Goal: Task Accomplishment & Management: Manage account settings

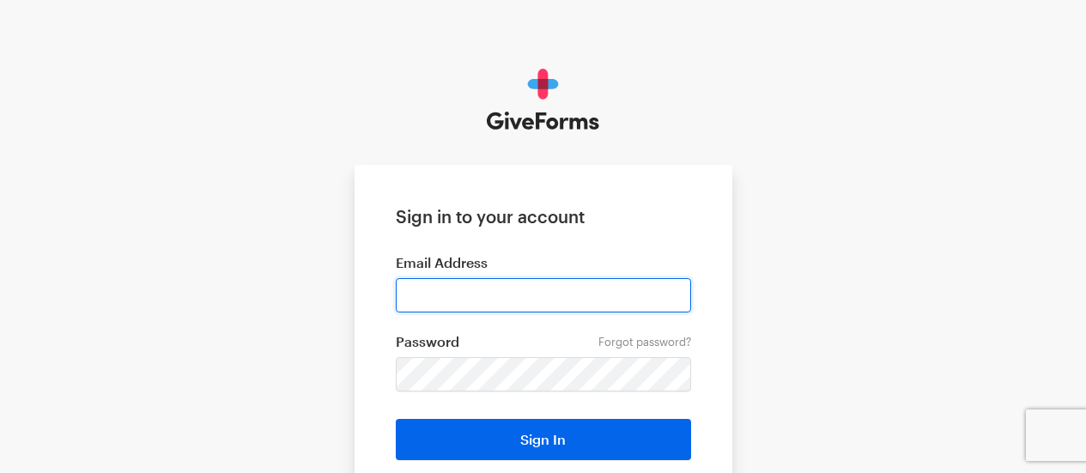
type input "[EMAIL_ADDRESS][DOMAIN_NAME]"
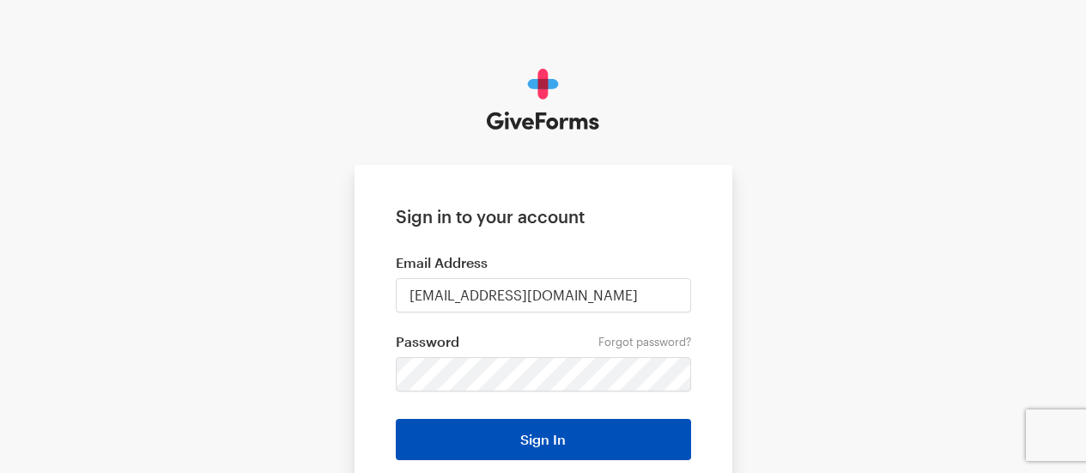
click at [614, 433] on button "Sign In" at bounding box center [543, 439] width 295 height 41
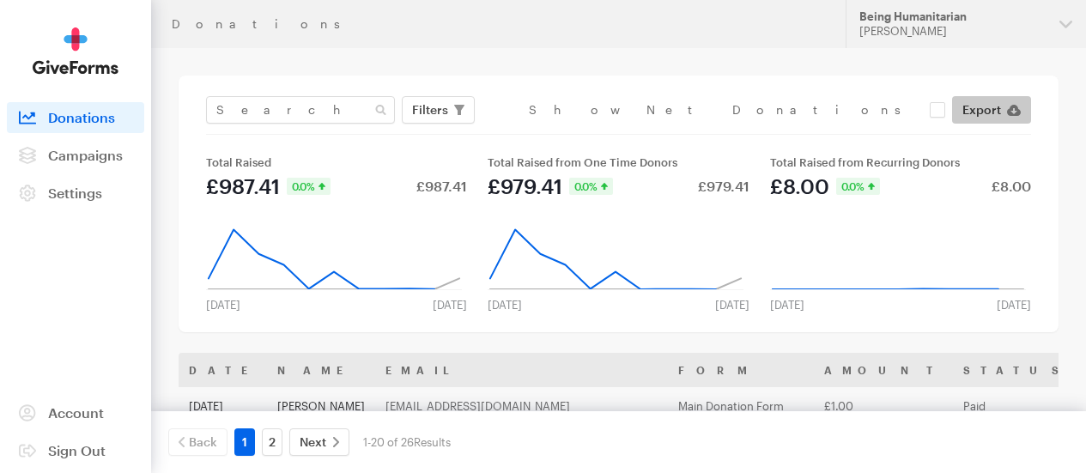
click at [984, 112] on span "Export" at bounding box center [982, 110] width 39 height 21
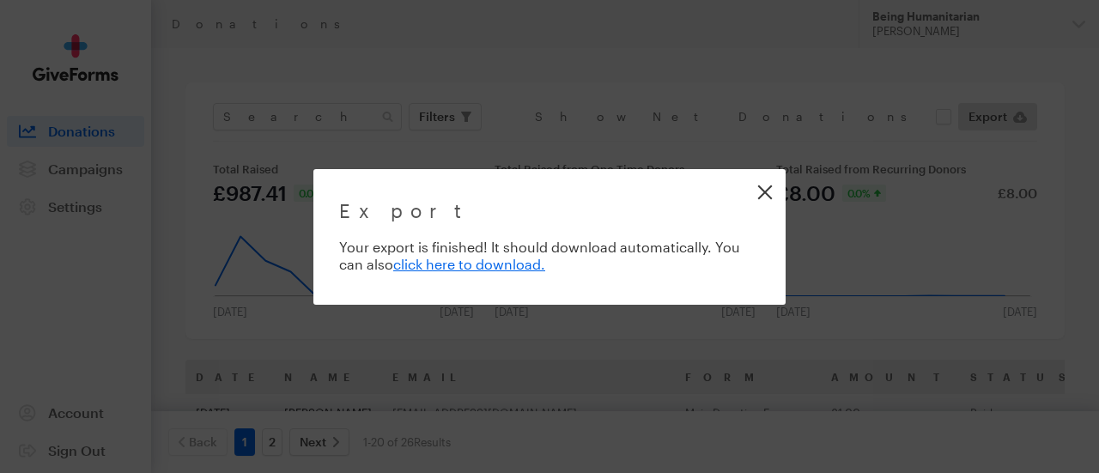
click at [762, 183] on link "Close" at bounding box center [764, 192] width 39 height 39
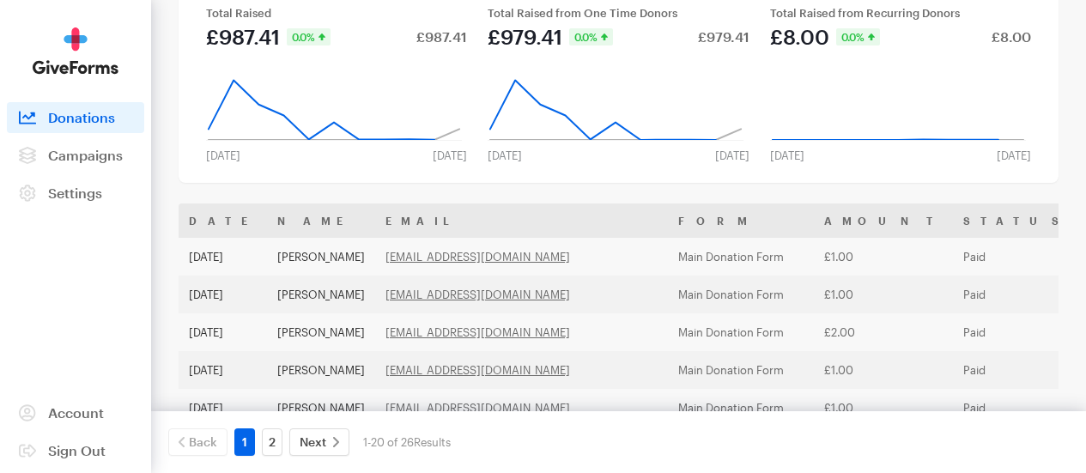
scroll to position [69, 0]
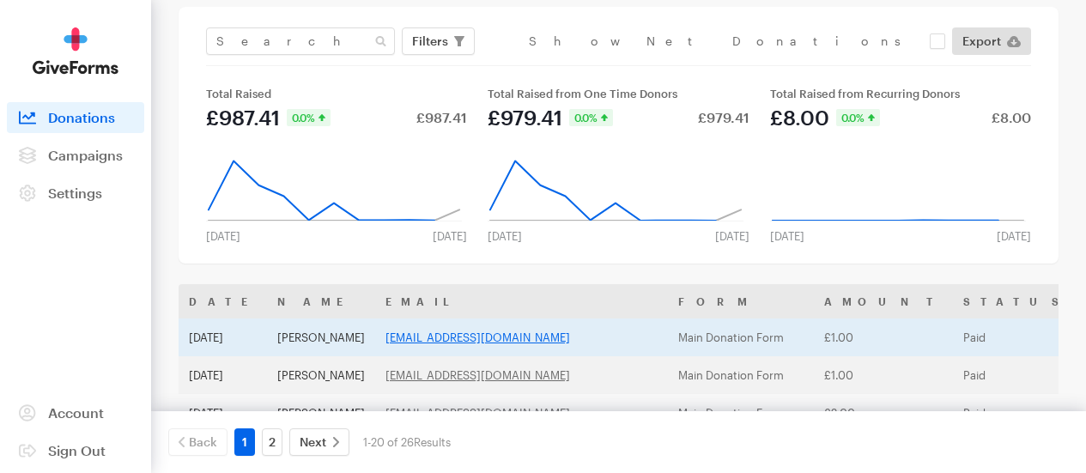
click at [468, 344] on link "sadafakbarawan@ymail.com" at bounding box center [478, 338] width 185 height 14
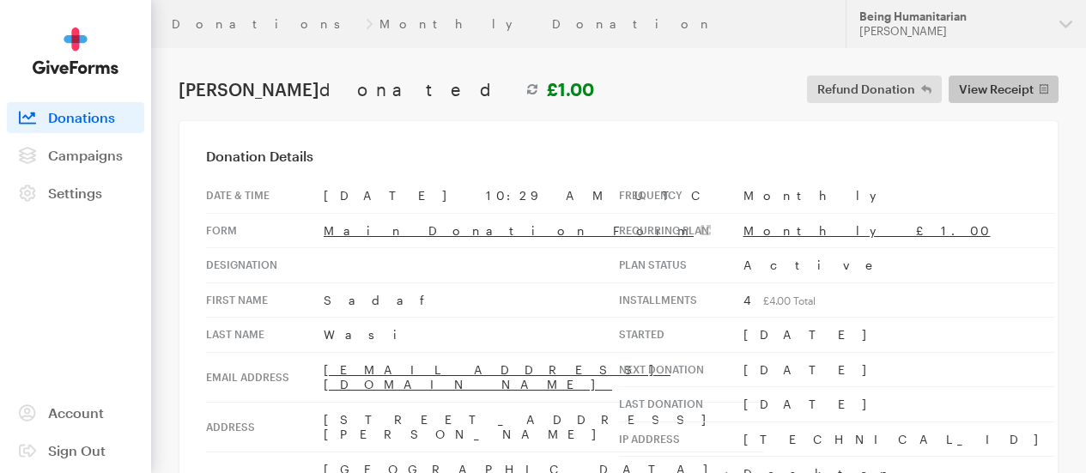
click at [981, 88] on span "View Receipt" at bounding box center [996, 89] width 75 height 21
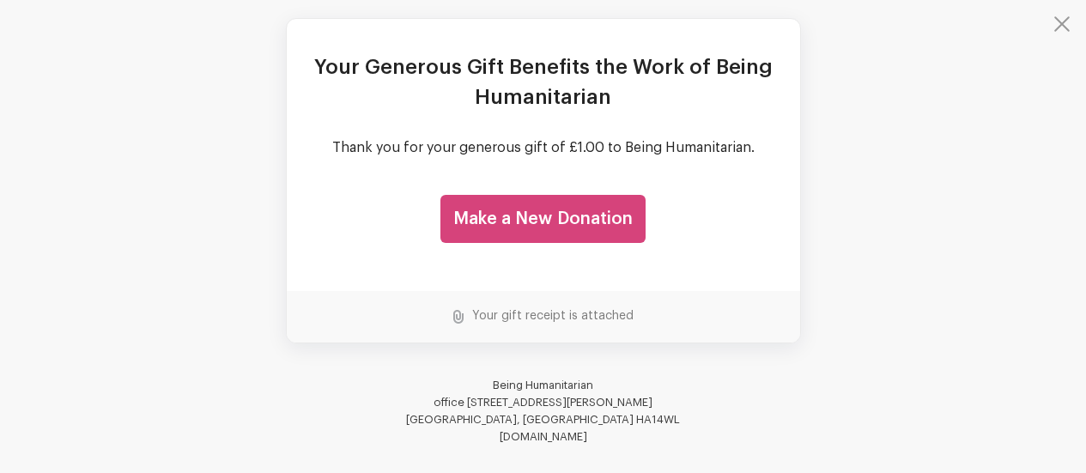
scroll to position [205, 0]
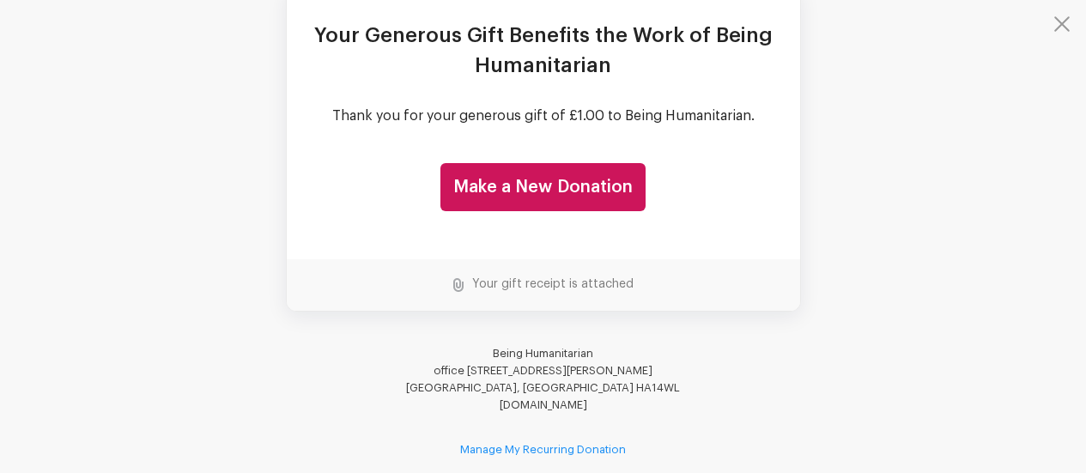
click at [457, 285] on img at bounding box center [458, 285] width 10 height 14
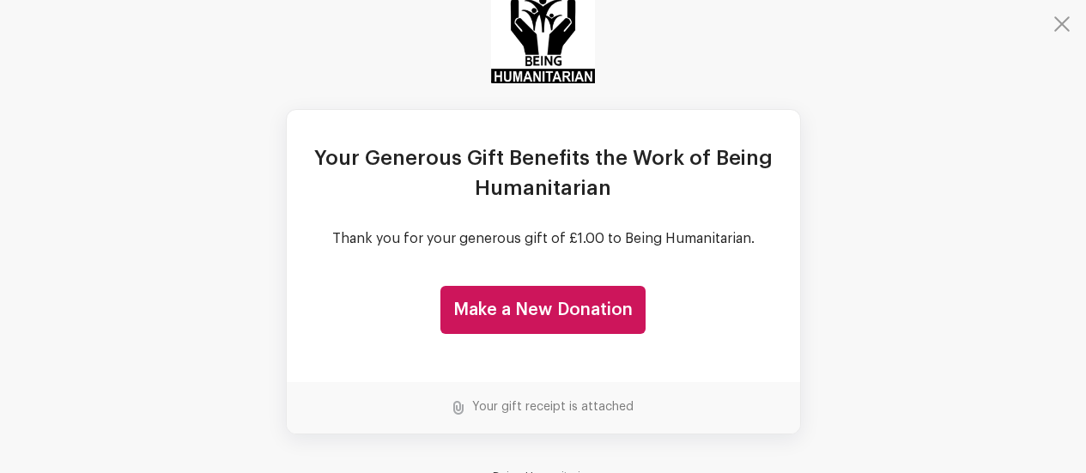
scroll to position [81, 0]
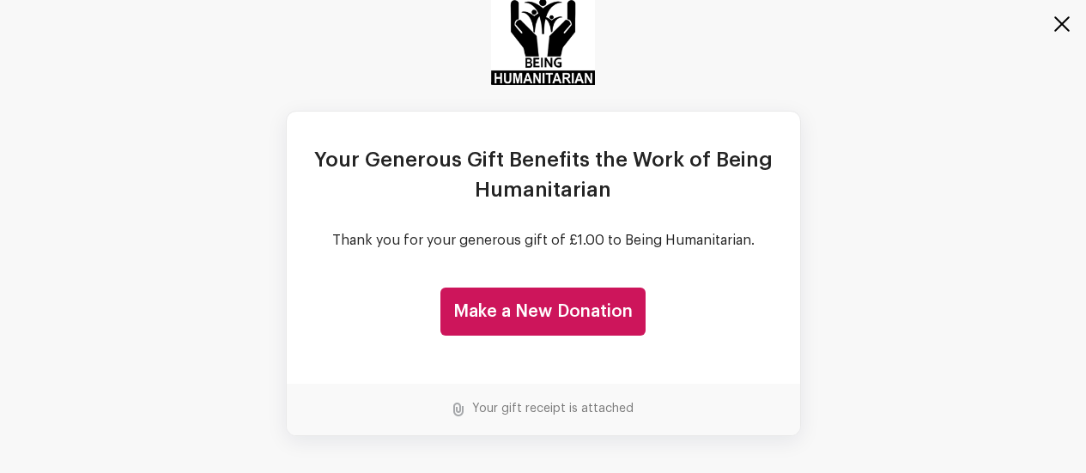
click at [1063, 26] on button "button" at bounding box center [1052, 34] width 69 height 69
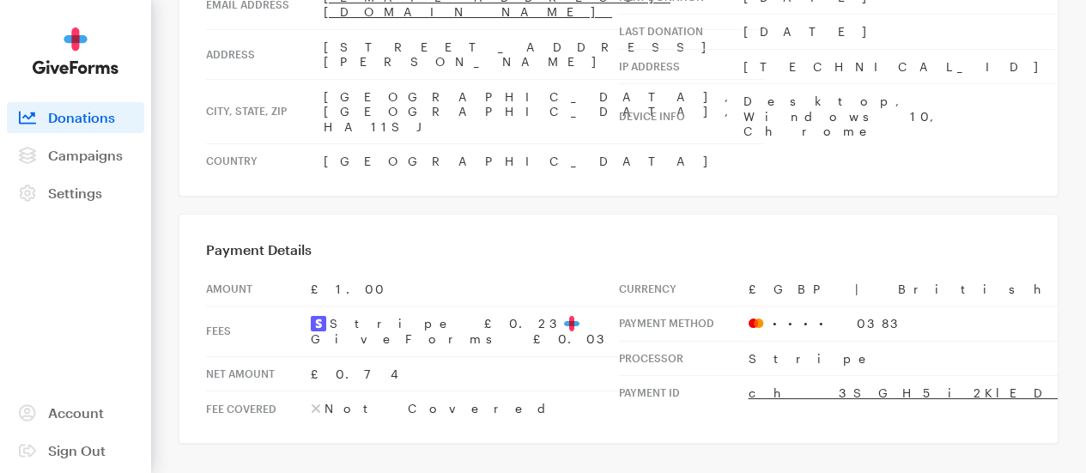
scroll to position [0, 0]
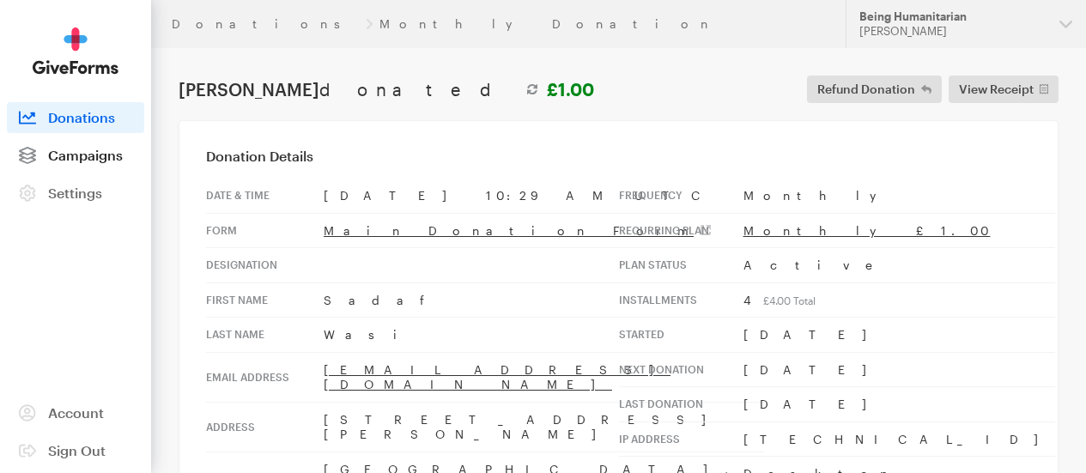
click at [107, 163] on span "Campaigns" at bounding box center [85, 155] width 75 height 16
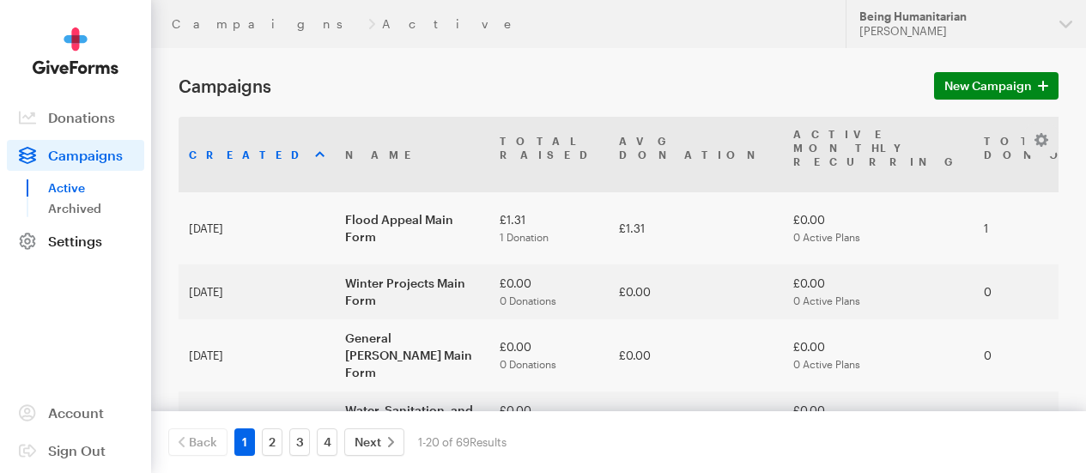
click at [97, 249] on span "Settings" at bounding box center [75, 241] width 54 height 16
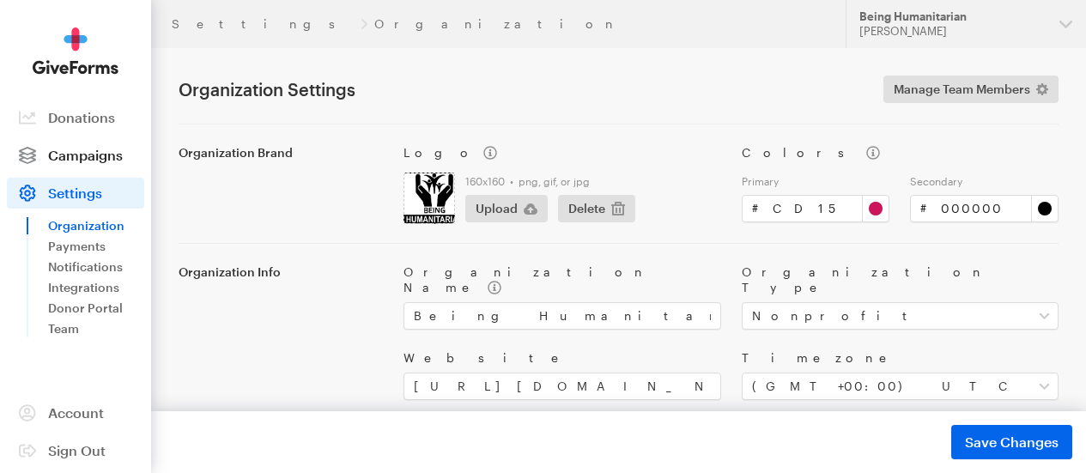
click at [103, 163] on span "Campaigns" at bounding box center [85, 155] width 75 height 16
